Goal: Task Accomplishment & Management: Use online tool/utility

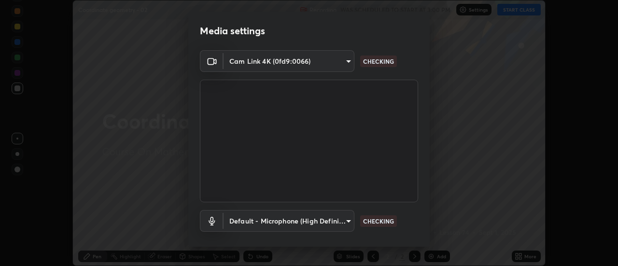
scroll to position [51, 0]
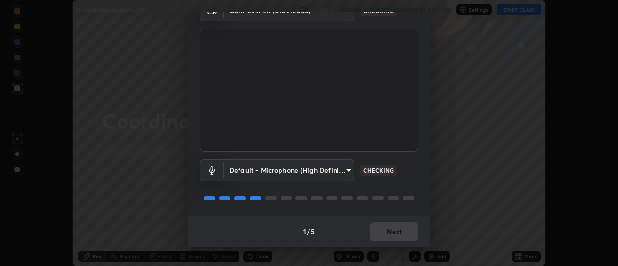
click at [398, 205] on div "Default - Microphone (High Definition Audio Device) default CHECKING" at bounding box center [309, 184] width 218 height 64
click at [397, 206] on div "Default - Microphone (High Definition Audio Device) default CHECKING" at bounding box center [309, 184] width 218 height 64
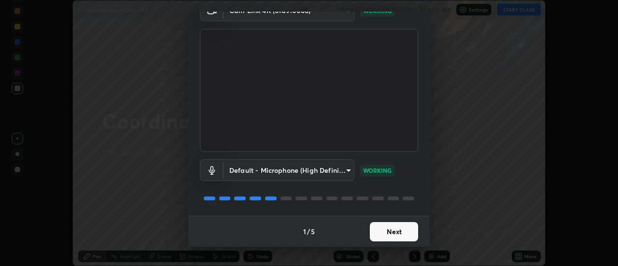
click at [399, 236] on button "Next" at bounding box center [394, 231] width 48 height 19
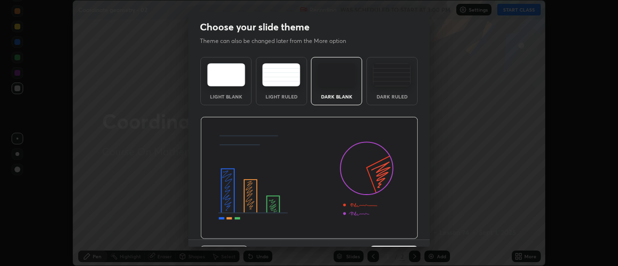
click at [395, 93] on div "Dark Ruled" at bounding box center [391, 81] width 51 height 48
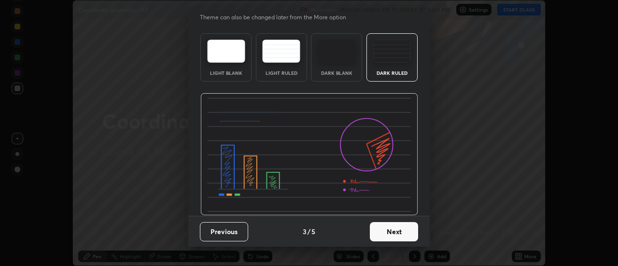
click at [397, 229] on button "Next" at bounding box center [394, 231] width 48 height 19
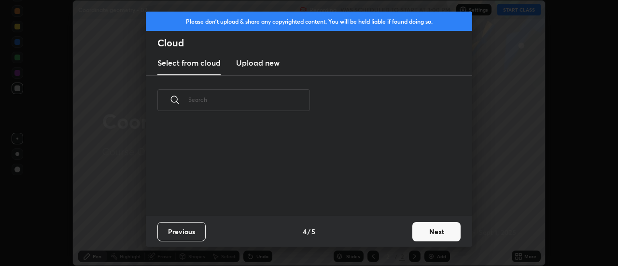
scroll to position [0, 0]
click at [427, 232] on button "Next" at bounding box center [436, 231] width 48 height 19
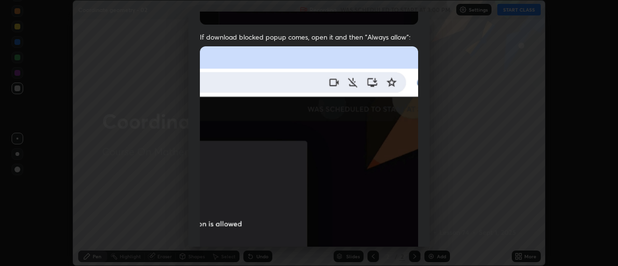
scroll to position [248, 0]
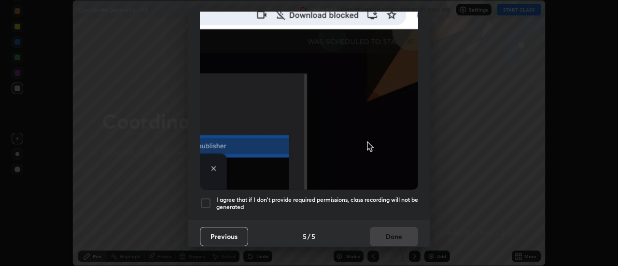
click at [395, 204] on h5 "I agree that if I don't provide required permissions, class recording will not …" at bounding box center [317, 203] width 202 height 15
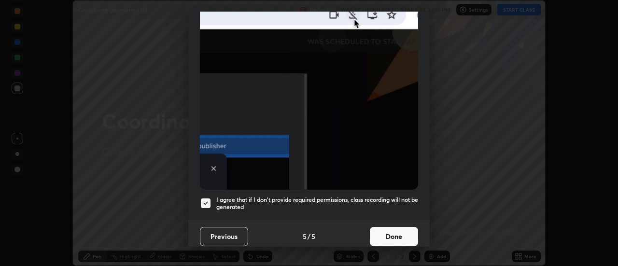
click at [391, 236] on button "Done" at bounding box center [394, 236] width 48 height 19
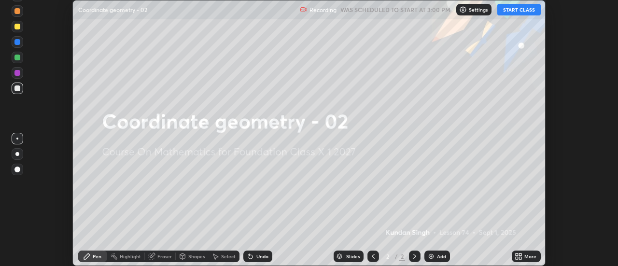
click at [511, 12] on button "START CLASS" at bounding box center [518, 10] width 43 height 12
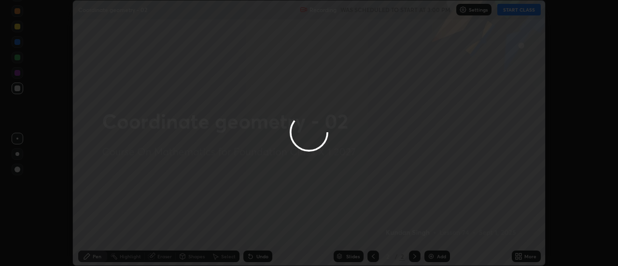
click at [519, 255] on div at bounding box center [309, 133] width 618 height 266
click at [517, 254] on div at bounding box center [309, 133] width 618 height 266
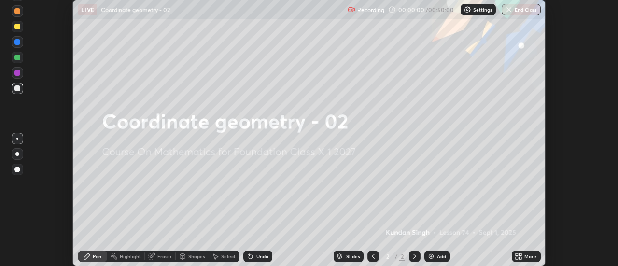
click at [516, 255] on icon at bounding box center [517, 254] width 2 height 2
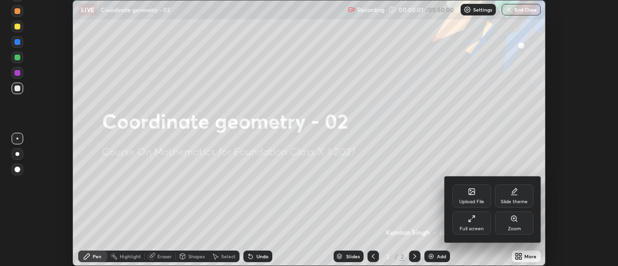
click at [478, 200] on div "Upload File" at bounding box center [471, 201] width 25 height 5
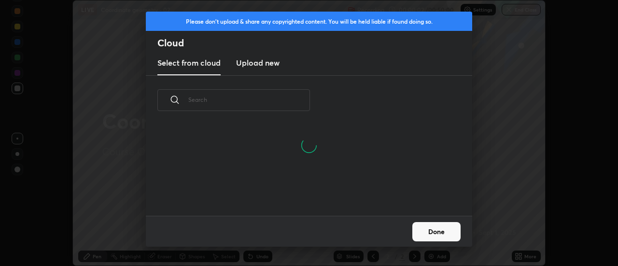
click at [302, 99] on input "text" at bounding box center [249, 99] width 122 height 41
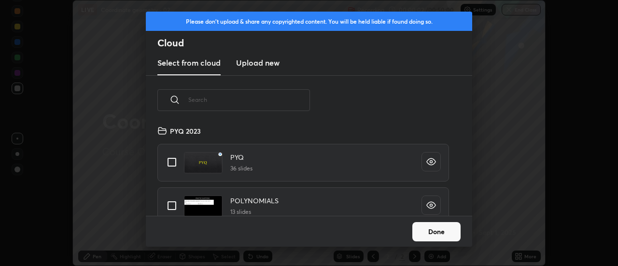
scroll to position [91, 310]
type input "Mat"
type textarea "x"
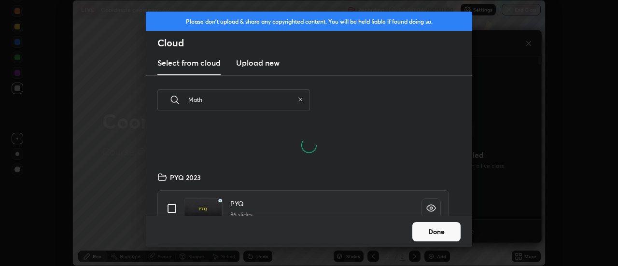
scroll to position [160, 170]
type input "Maths"
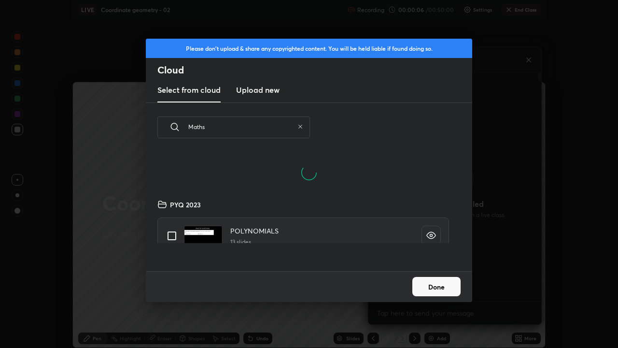
scroll to position [29, 0]
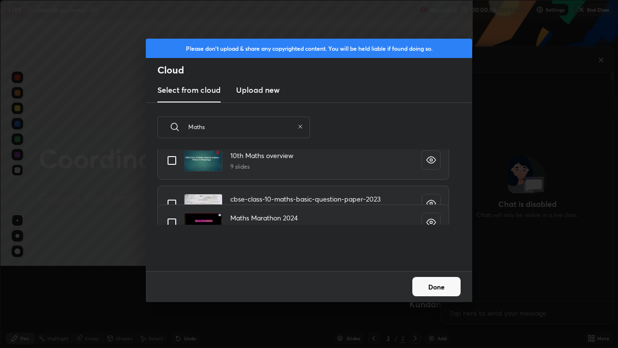
type textarea "x"
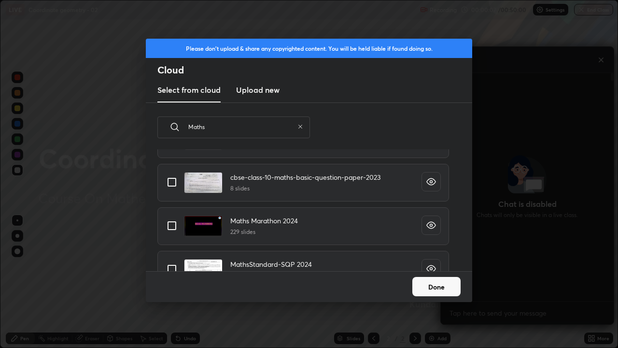
scroll to position [59, 0]
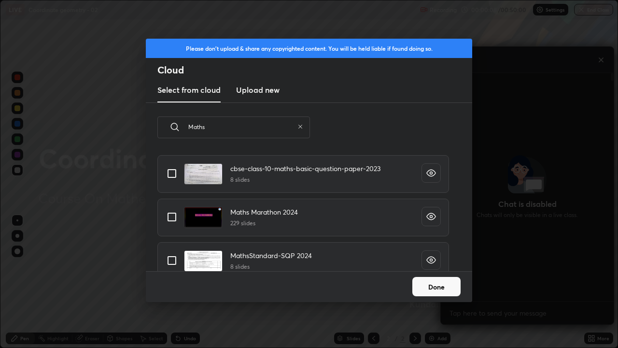
type input "Maths"
click at [177, 217] on input "grid" at bounding box center [172, 217] width 20 height 20
checkbox input "true"
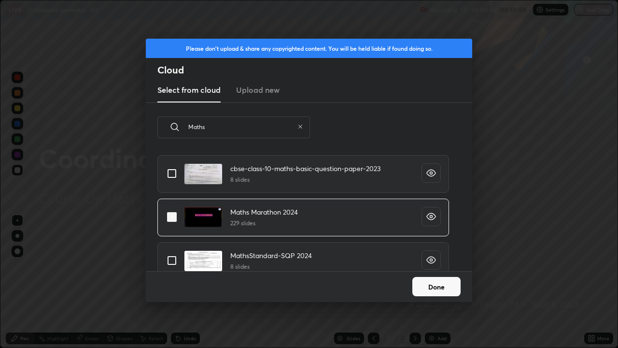
click at [433, 265] on button "Done" at bounding box center [436, 286] width 48 height 19
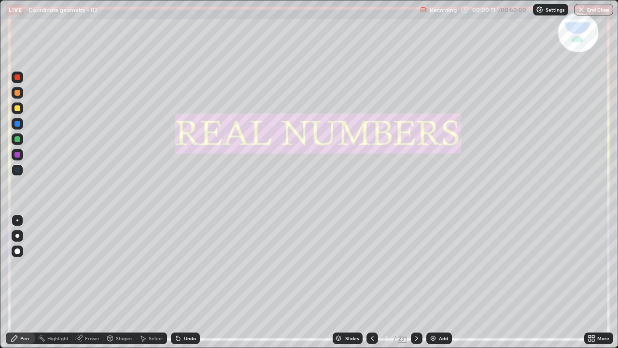
click at [337, 265] on icon at bounding box center [338, 338] width 5 height 1
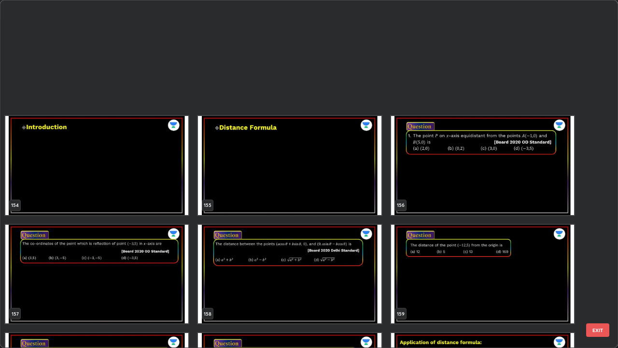
scroll to position [0, 0]
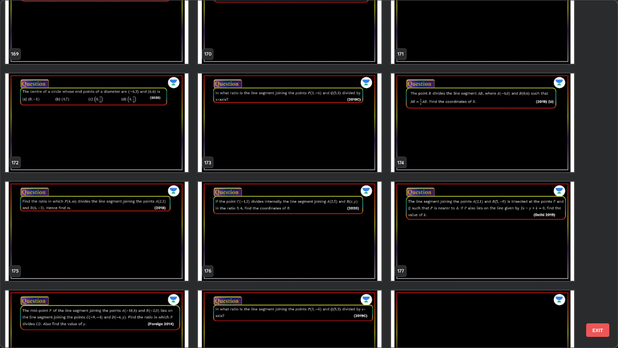
click at [472, 137] on img "grid" at bounding box center [482, 122] width 183 height 99
click at [471, 138] on img "grid" at bounding box center [482, 122] width 183 height 99
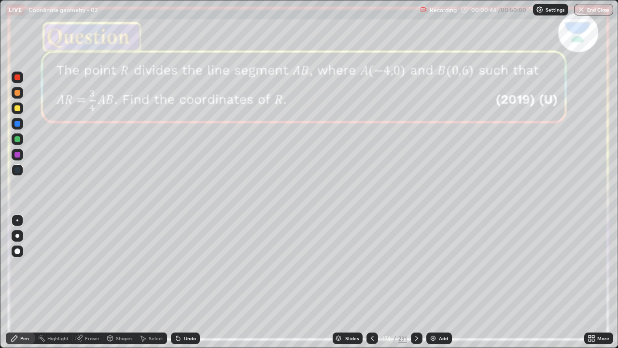
click at [19, 95] on div at bounding box center [17, 93] width 6 height 6
click at [19, 110] on div at bounding box center [17, 108] width 6 height 6
click at [15, 237] on div at bounding box center [17, 236] width 4 height 4
click at [120, 265] on div "Shapes" at bounding box center [124, 337] width 16 height 5
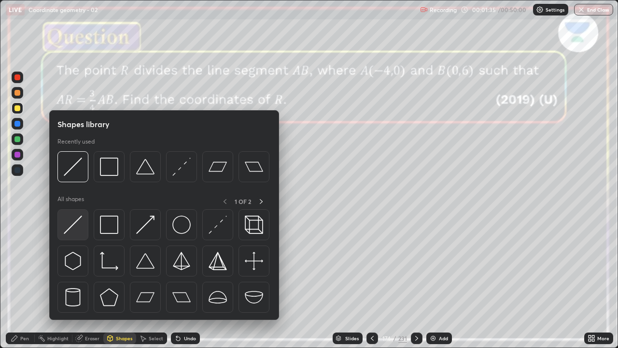
click at [78, 227] on img at bounding box center [73, 224] width 18 height 18
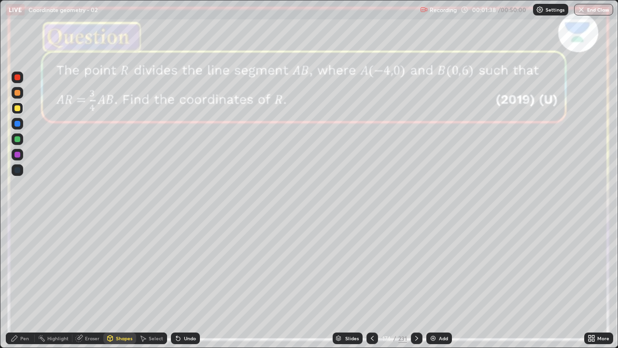
click at [25, 265] on div "Pen" at bounding box center [24, 337] width 9 height 5
click at [155, 265] on div "Select" at bounding box center [151, 338] width 31 height 12
click at [25, 265] on div "Pen" at bounding box center [20, 338] width 29 height 12
click at [20, 156] on div at bounding box center [18, 155] width 12 height 12
click at [23, 141] on div at bounding box center [18, 139] width 12 height 12
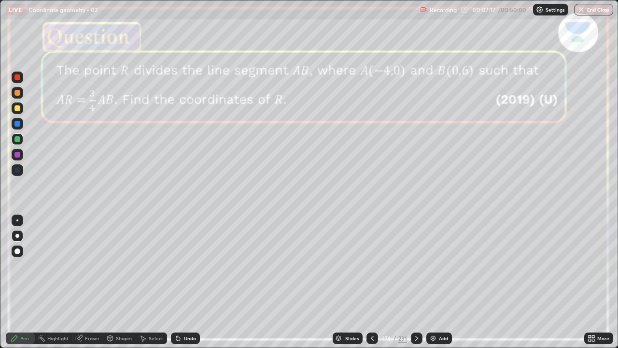
click at [415, 265] on icon at bounding box center [416, 337] width 3 height 5
click at [415, 265] on icon at bounding box center [417, 338] width 8 height 8
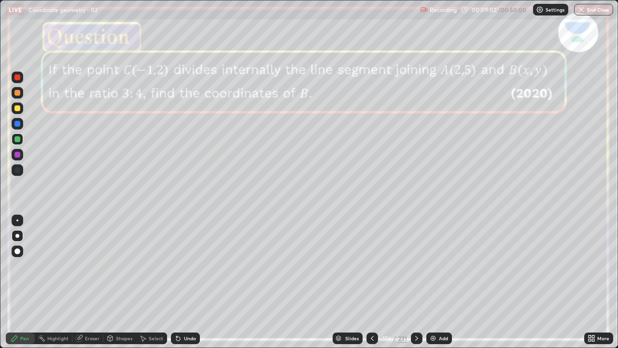
click at [420, 265] on div at bounding box center [417, 338] width 12 height 12
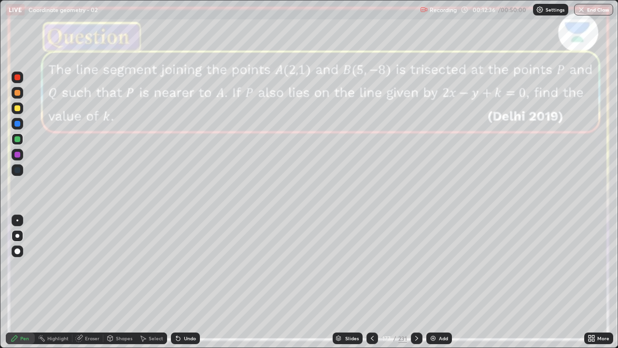
click at [22, 108] on div at bounding box center [18, 108] width 12 height 12
click at [126, 265] on div "Shapes" at bounding box center [124, 337] width 16 height 5
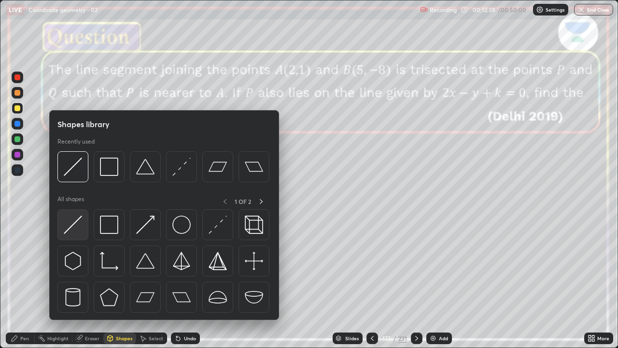
click at [70, 225] on img at bounding box center [73, 224] width 18 height 18
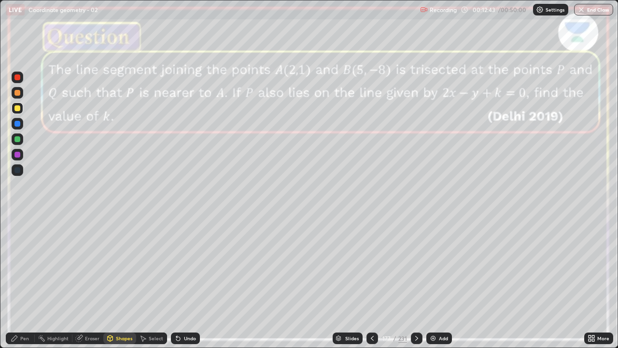
click at [82, 265] on icon at bounding box center [79, 337] width 5 height 5
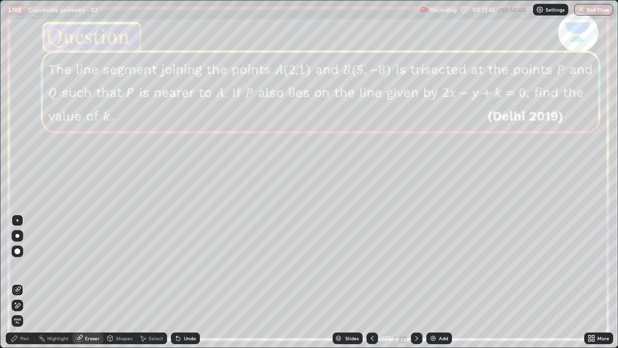
click at [27, 265] on div "Pen" at bounding box center [20, 338] width 29 height 12
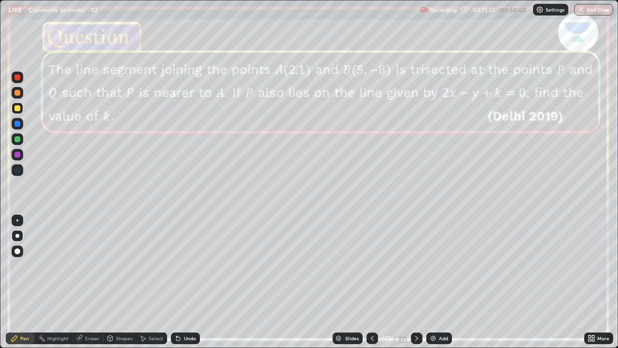
click at [18, 139] on div at bounding box center [17, 139] width 6 height 6
click at [116, 265] on div "Shapes" at bounding box center [124, 337] width 16 height 5
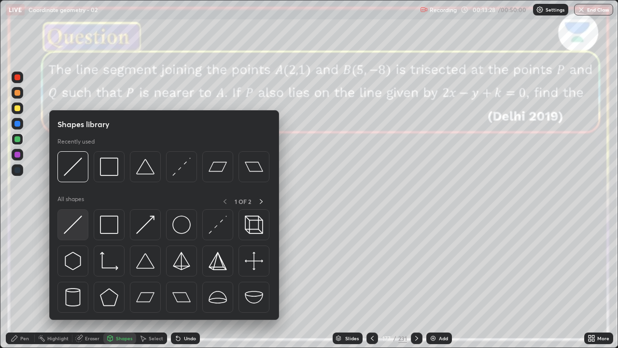
click at [78, 221] on img at bounding box center [73, 224] width 18 height 18
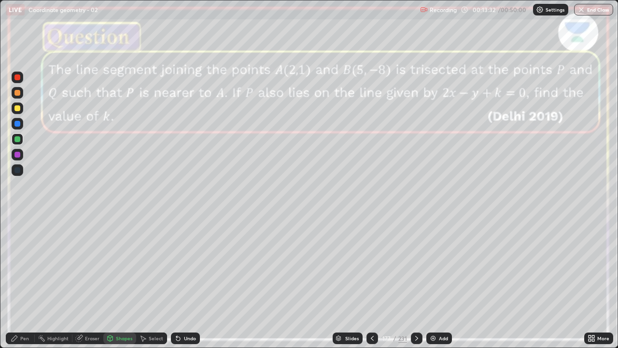
click at [26, 265] on div "Pen" at bounding box center [24, 337] width 9 height 5
click at [589, 265] on icon at bounding box center [589, 336] width 2 height 2
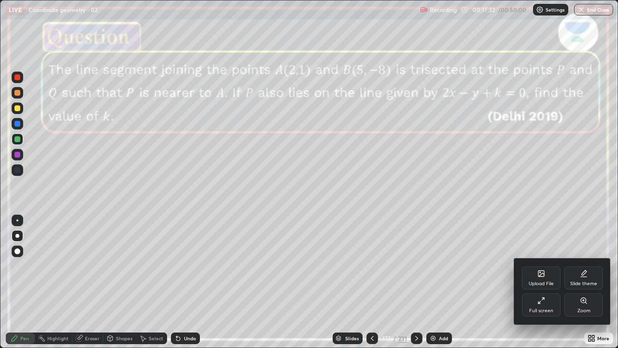
click at [543, 265] on div "Upload File" at bounding box center [541, 277] width 39 height 23
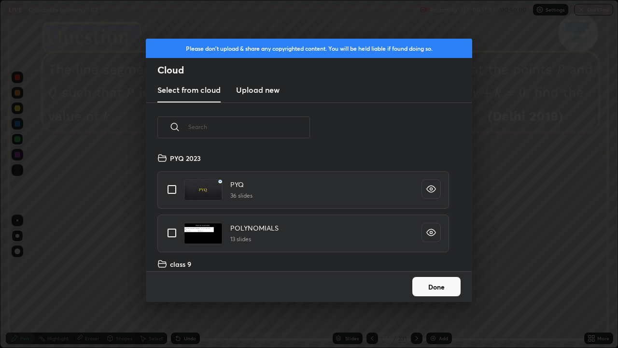
scroll to position [119, 310]
click at [280, 128] on input "text" at bounding box center [249, 126] width 122 height 41
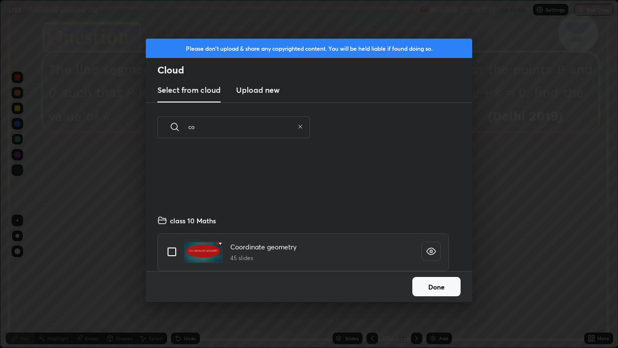
scroll to position [90, 0]
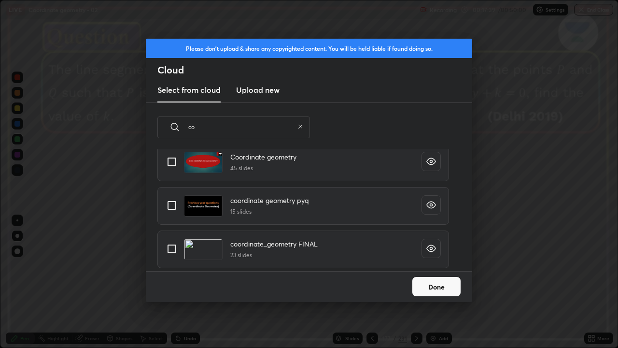
type input "co"
click at [173, 162] on input "grid" at bounding box center [172, 162] width 20 height 20
checkbox input "true"
click at [431, 265] on button "Done" at bounding box center [436, 286] width 48 height 19
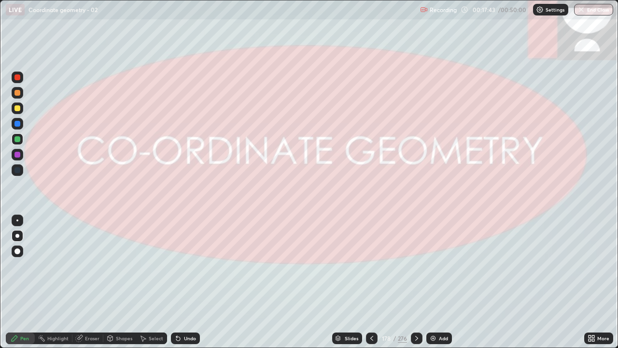
click at [416, 265] on icon at bounding box center [416, 337] width 3 height 5
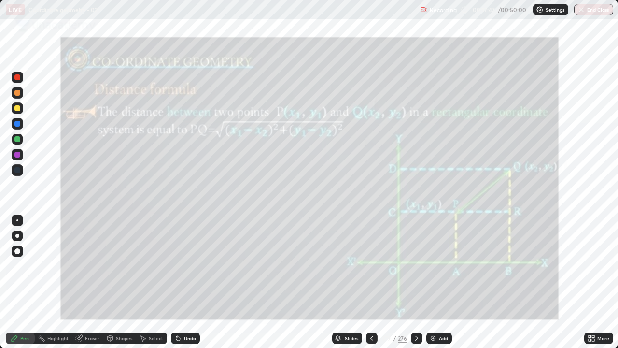
click at [339, 265] on icon at bounding box center [338, 338] width 6 height 6
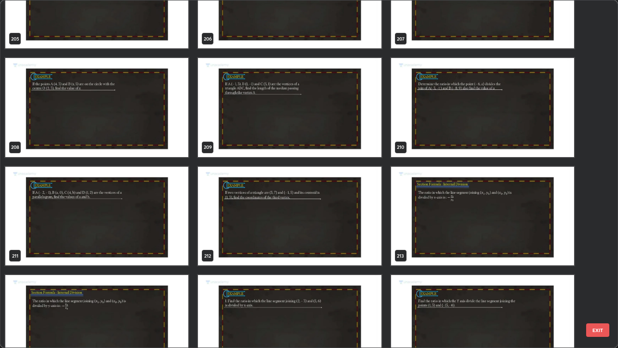
scroll to position [7429, 0]
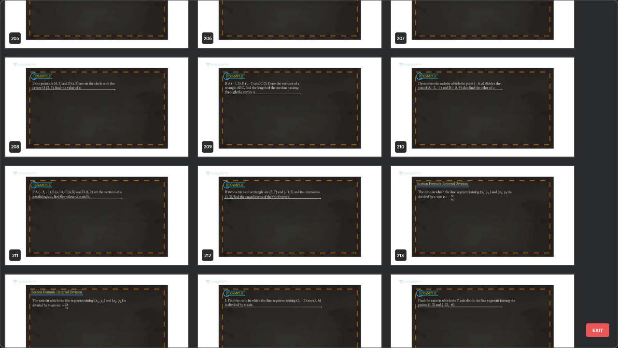
click at [328, 221] on img "grid" at bounding box center [289, 215] width 183 height 99
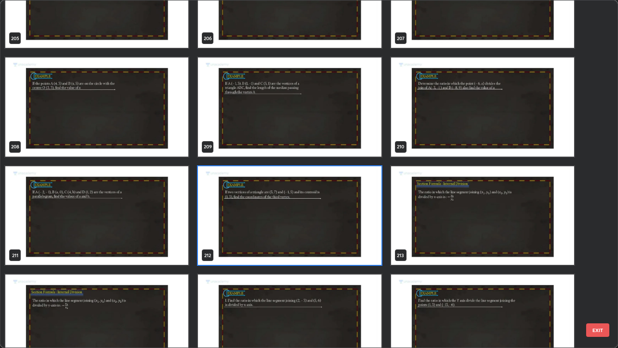
click at [329, 222] on img "grid" at bounding box center [289, 215] width 183 height 99
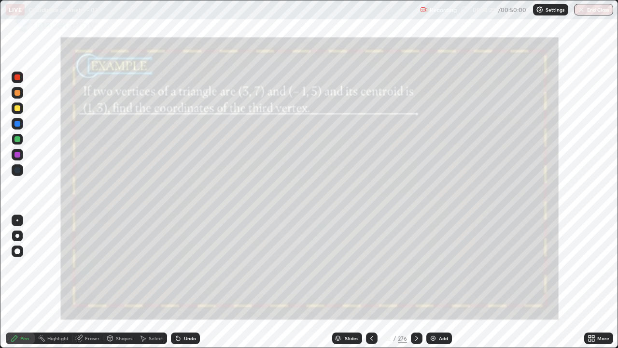
click at [123, 265] on div "Shapes" at bounding box center [124, 337] width 16 height 5
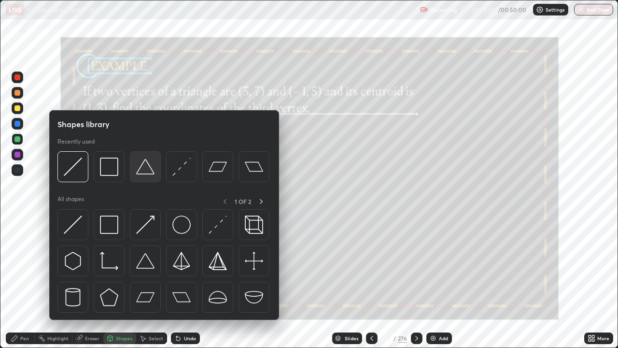
click at [142, 173] on img at bounding box center [145, 166] width 18 height 18
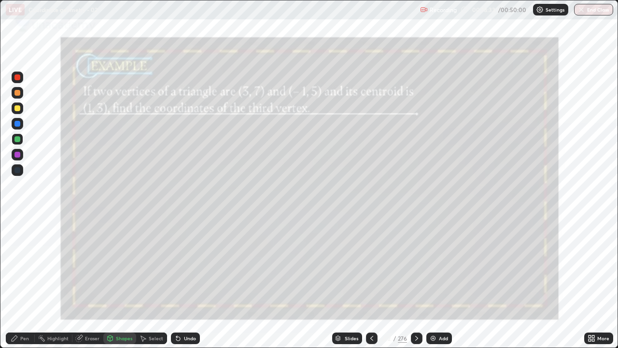
click at [23, 265] on div "Pen" at bounding box center [20, 338] width 29 height 12
click at [20, 109] on div at bounding box center [17, 108] width 6 height 6
click at [21, 140] on div at bounding box center [18, 139] width 12 height 12
click at [420, 265] on div at bounding box center [417, 338] width 12 height 12
click at [417, 265] on icon at bounding box center [417, 338] width 8 height 8
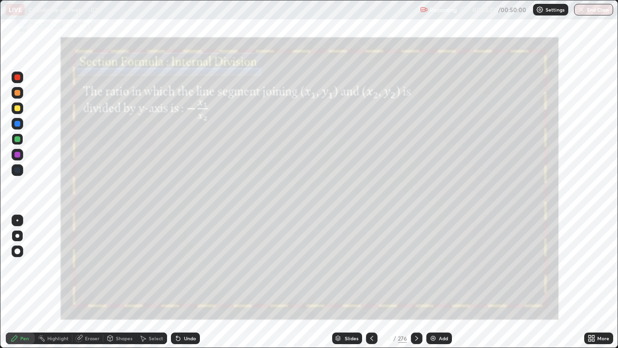
click at [415, 265] on icon at bounding box center [417, 338] width 8 height 8
click at [416, 265] on icon at bounding box center [417, 338] width 8 height 8
click at [417, 265] on icon at bounding box center [417, 338] width 8 height 8
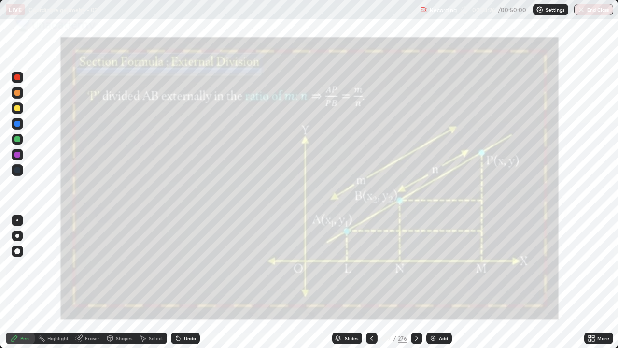
click at [417, 265] on icon at bounding box center [417, 338] width 8 height 8
click at [416, 265] on icon at bounding box center [417, 338] width 8 height 8
click at [416, 265] on div at bounding box center [417, 338] width 12 height 12
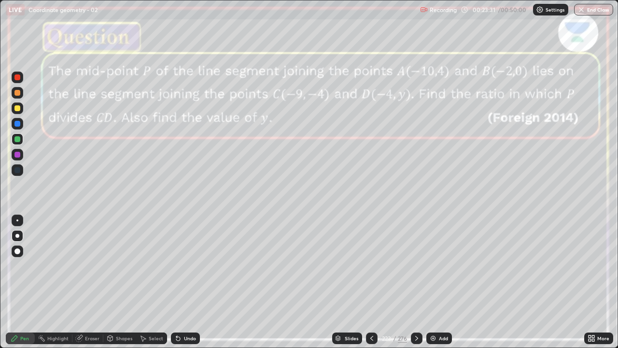
click at [374, 265] on div at bounding box center [372, 338] width 12 height 12
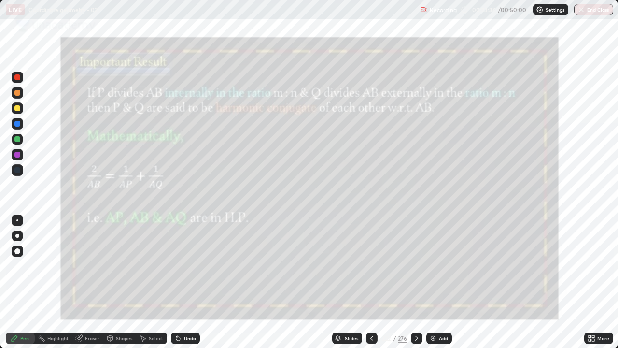
click at [416, 265] on icon at bounding box center [417, 338] width 8 height 8
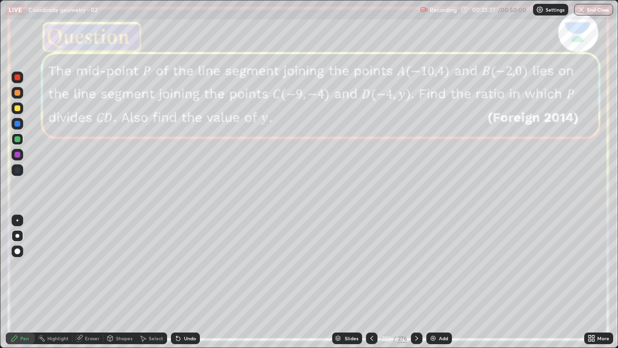
click at [417, 265] on icon at bounding box center [416, 337] width 3 height 5
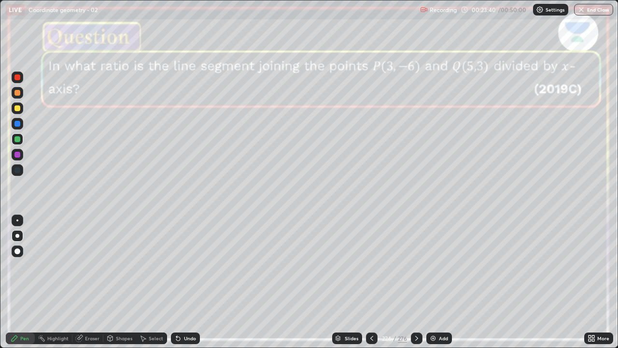
click at [415, 265] on icon at bounding box center [417, 338] width 8 height 8
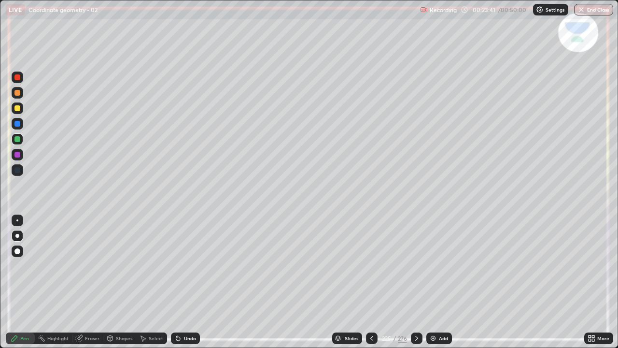
click at [417, 265] on icon at bounding box center [417, 338] width 8 height 8
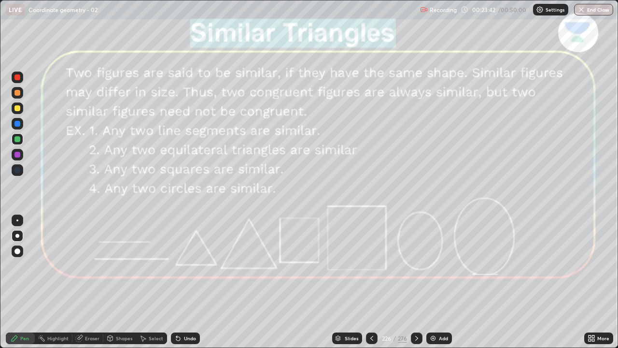
click at [371, 265] on icon at bounding box center [372, 338] width 8 height 8
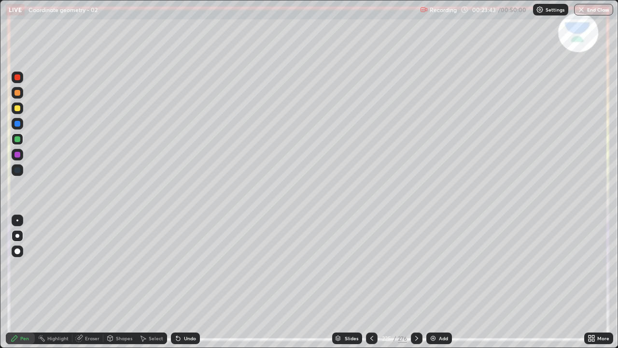
click at [371, 265] on icon at bounding box center [372, 338] width 8 height 8
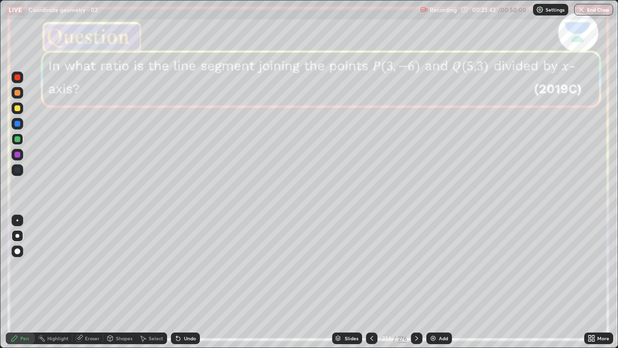
click at [371, 265] on icon at bounding box center [372, 338] width 8 height 8
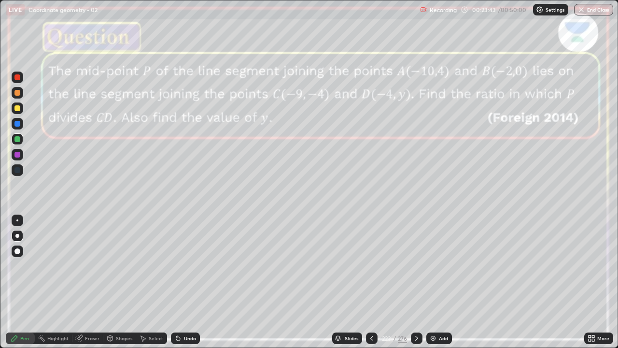
click at [371, 265] on icon at bounding box center [372, 338] width 8 height 8
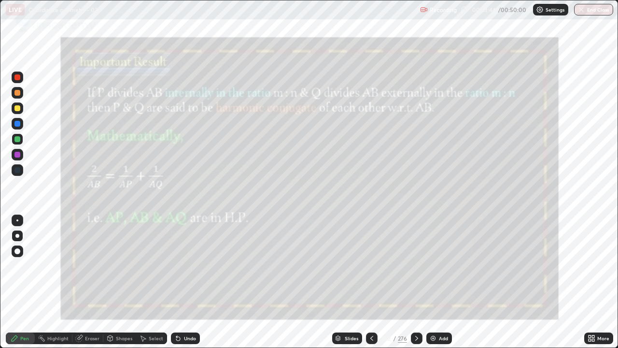
click at [372, 265] on icon at bounding box center [371, 337] width 3 height 5
click at [373, 265] on icon at bounding box center [372, 338] width 8 height 8
click at [371, 265] on icon at bounding box center [372, 338] width 8 height 8
click at [437, 265] on div "Add" at bounding box center [439, 338] width 26 height 12
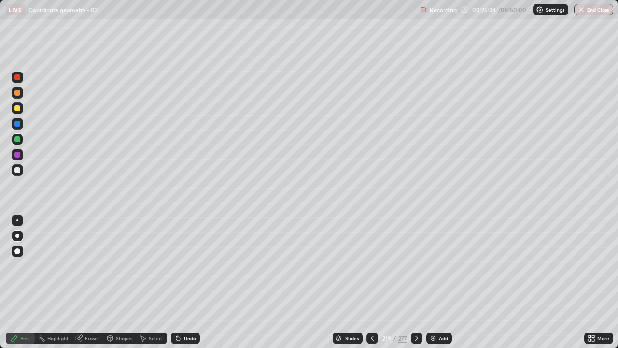
click at [122, 265] on div "Shapes" at bounding box center [124, 337] width 16 height 5
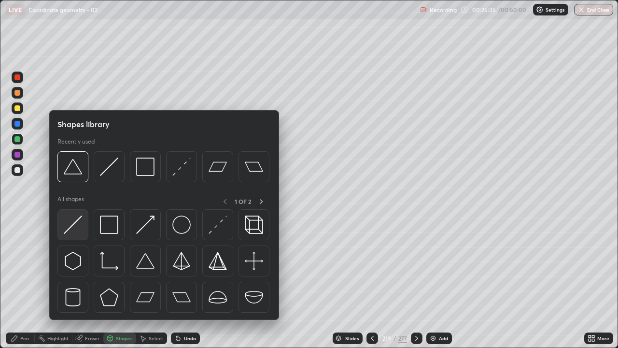
click at [77, 222] on img at bounding box center [73, 224] width 18 height 18
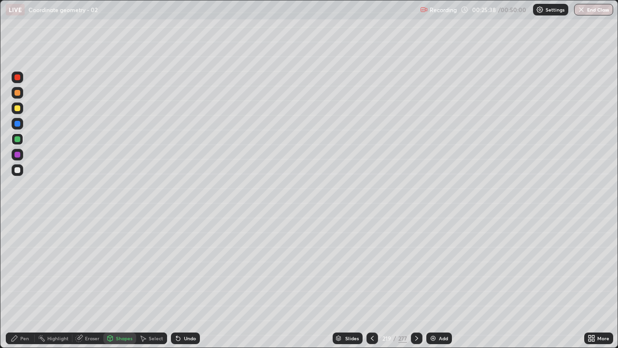
click at [26, 265] on div "Pen" at bounding box center [24, 337] width 9 height 5
click at [20, 110] on div at bounding box center [18, 108] width 12 height 12
click at [595, 10] on button "End Class" at bounding box center [593, 10] width 39 height 12
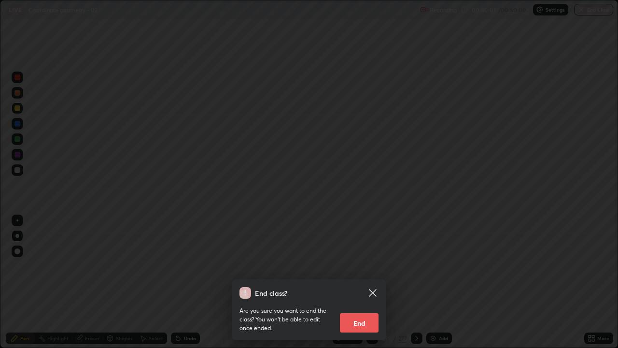
click at [366, 265] on button "End" at bounding box center [359, 322] width 39 height 19
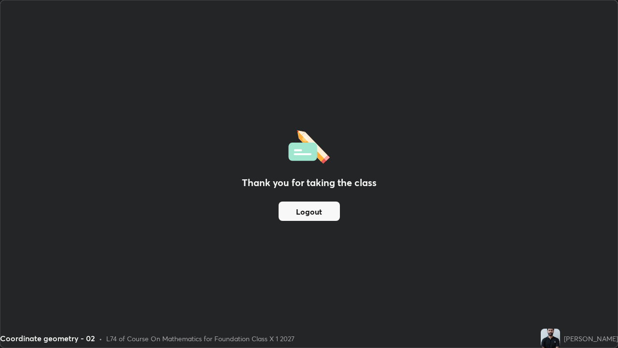
click at [316, 212] on button "Logout" at bounding box center [309, 210] width 61 height 19
